Goal: Navigation & Orientation: Find specific page/section

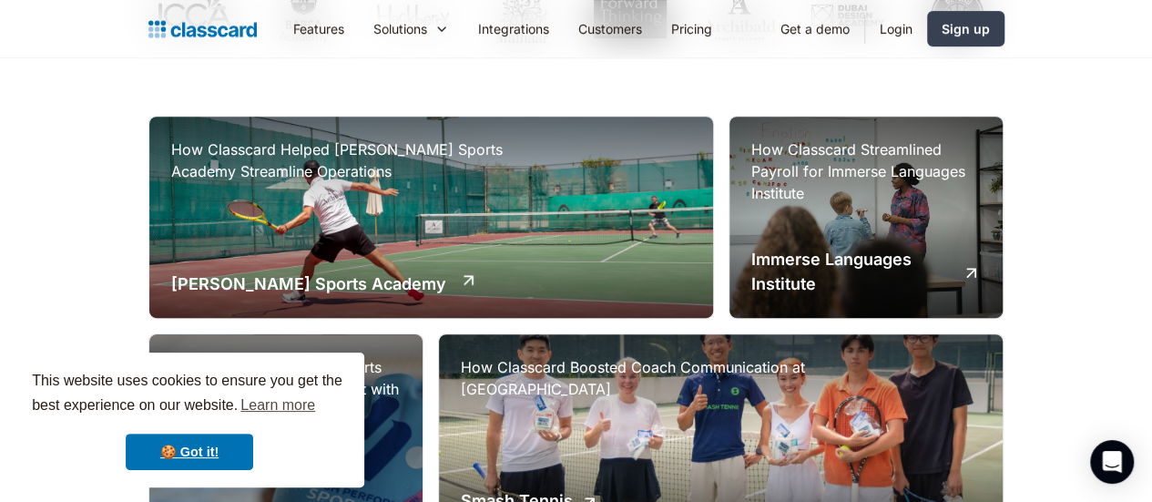
scroll to position [91, 0]
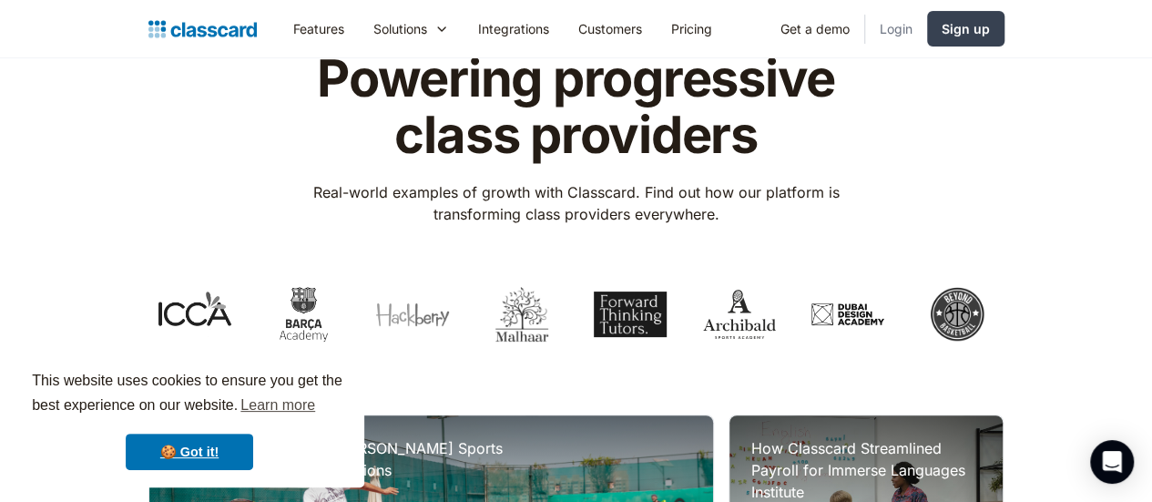
click at [927, 20] on link "Login" at bounding box center [896, 28] width 62 height 41
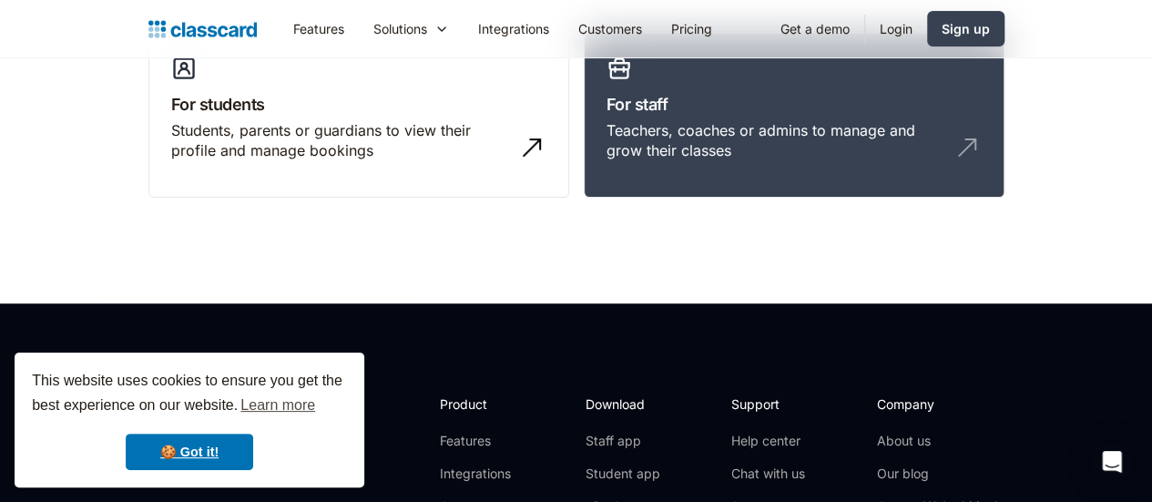
scroll to position [91, 0]
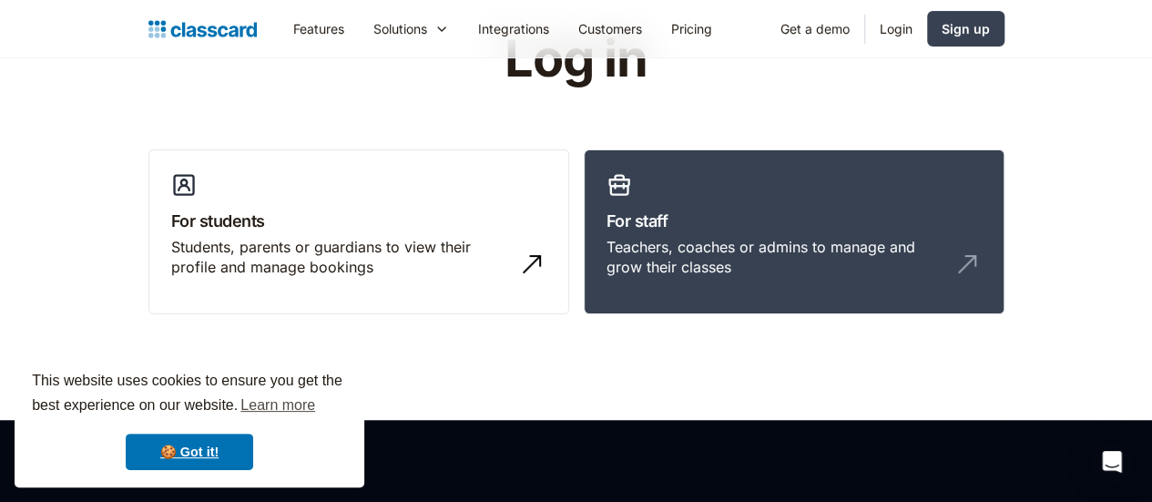
click at [927, 29] on link "Login" at bounding box center [896, 28] width 62 height 41
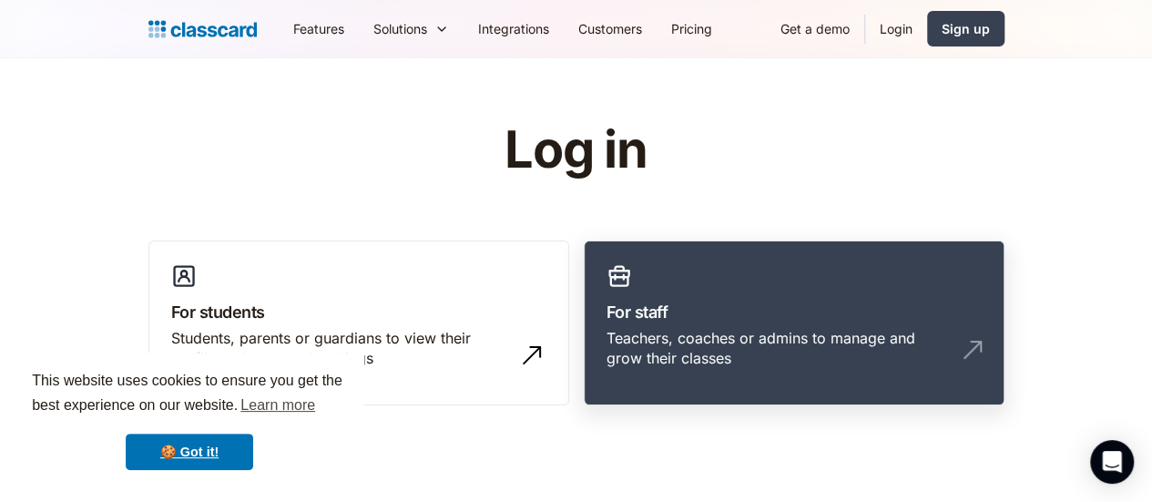
click at [803, 263] on link "For staff Teachers, coaches or admins to manage and grow their classes" at bounding box center [794, 323] width 421 height 166
